Goal: Transaction & Acquisition: Purchase product/service

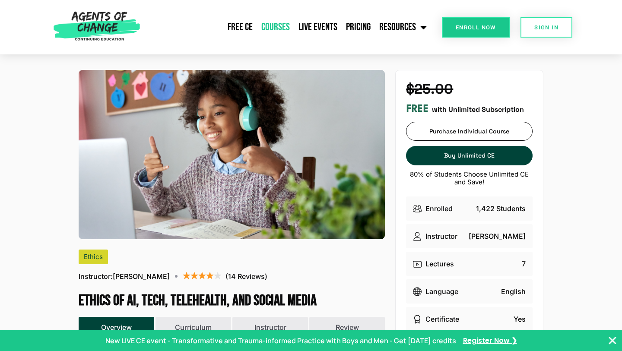
click at [282, 25] on link "Courses" at bounding box center [275, 27] width 37 height 22
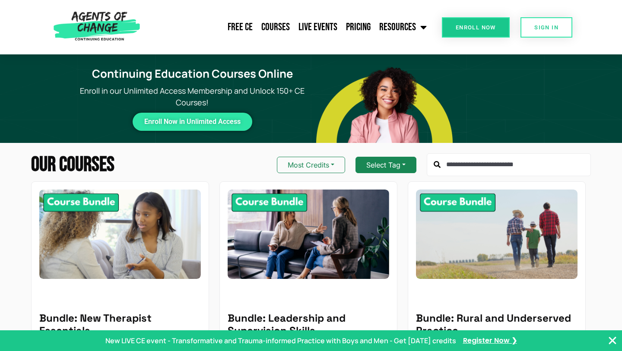
click at [395, 166] on button "Select Tag" at bounding box center [385, 165] width 61 height 16
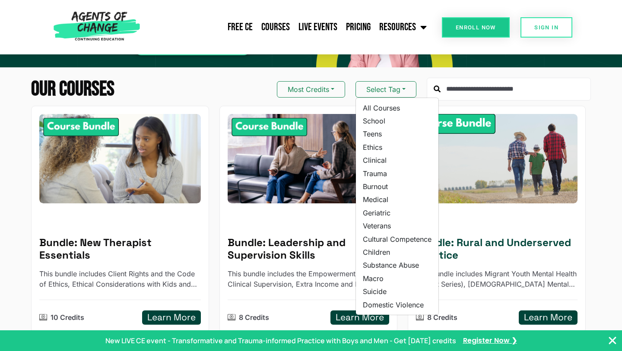
scroll to position [63, 0]
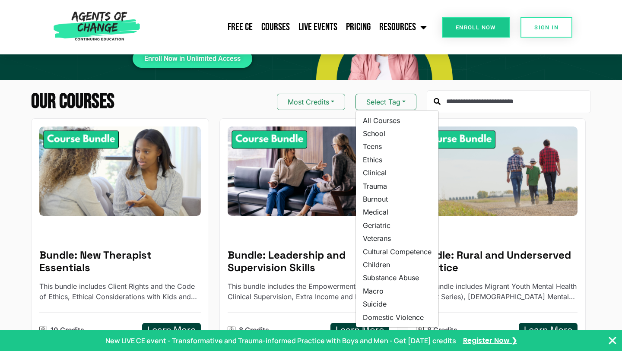
click at [474, 98] on input "text" at bounding box center [509, 101] width 164 height 23
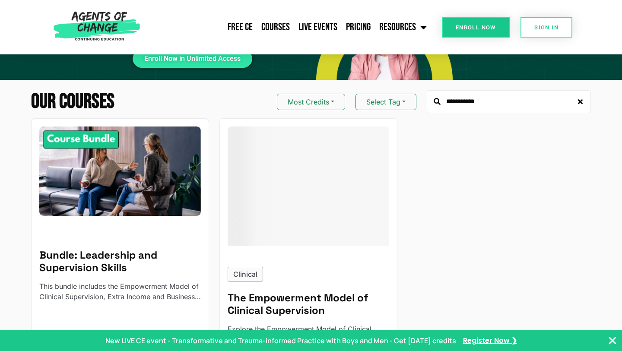
type input "**********"
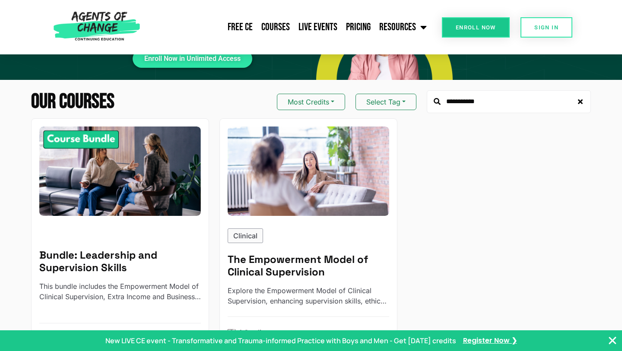
click at [13, 228] on div "**********" at bounding box center [311, 223] width 622 height 266
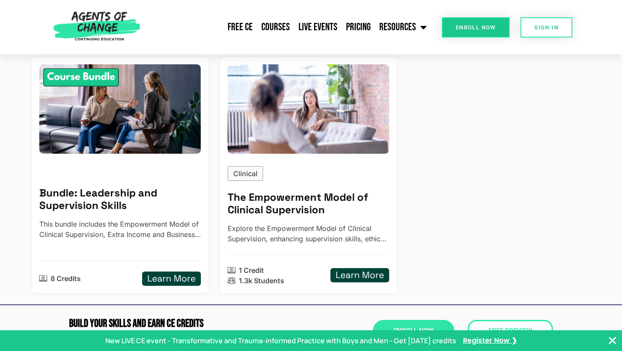
scroll to position [128, 0]
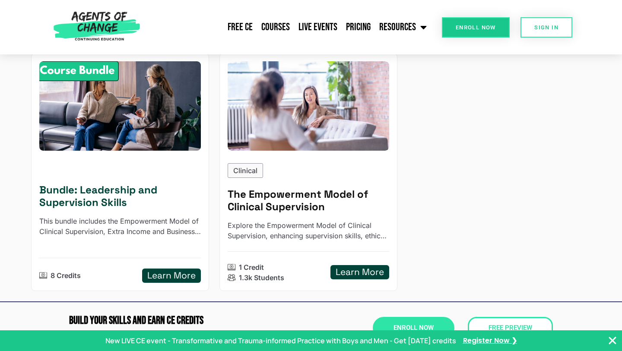
click at [99, 196] on h5 "Bundle: Leadership and Supervision Skills" at bounding box center [120, 196] width 162 height 25
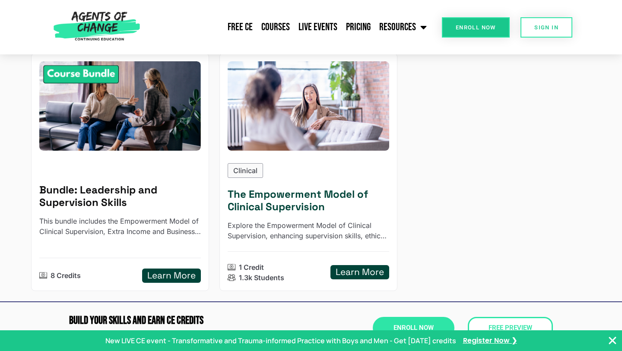
scroll to position [0, 0]
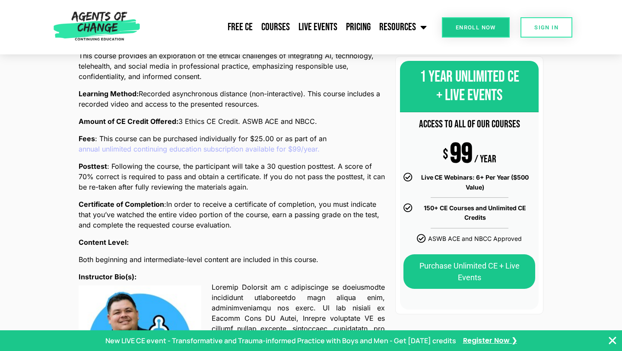
scroll to position [356, 0]
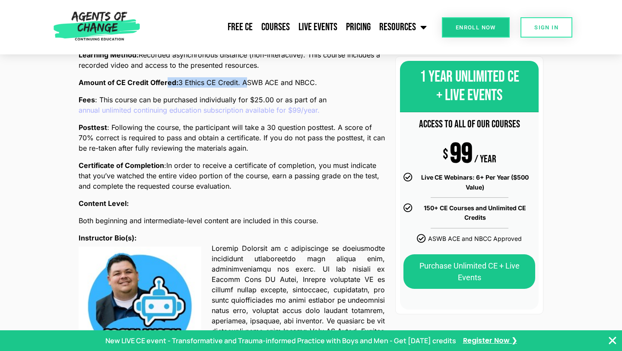
drag, startPoint x: 241, startPoint y: 82, endPoint x: 168, endPoint y: 80, distance: 72.6
click at [168, 80] on p "Amount of CE Credit Offered: 3 Ethics CE Credit. ASWB ACE and NBCC." at bounding box center [232, 82] width 306 height 10
click at [319, 85] on p "Amount of CE Credit Offered: 3 Ethics CE Credit. ASWB ACE and NBCC." at bounding box center [232, 82] width 306 height 10
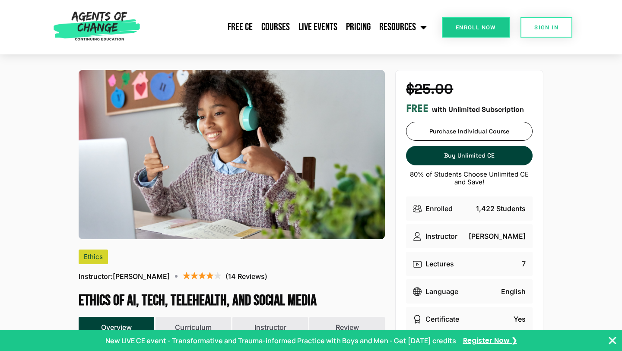
scroll to position [19, 0]
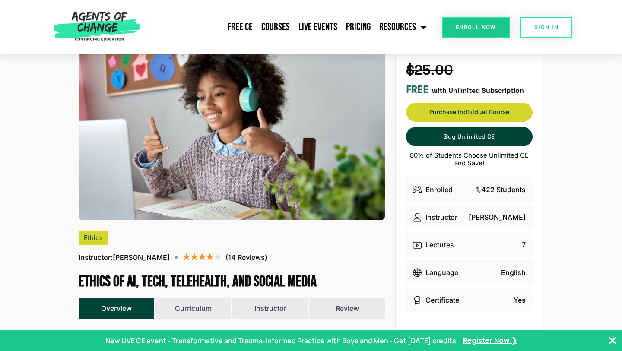
click at [452, 111] on span "Purchase Individual Course" at bounding box center [469, 112] width 126 height 6
